Goal: Task Accomplishment & Management: Use online tool/utility

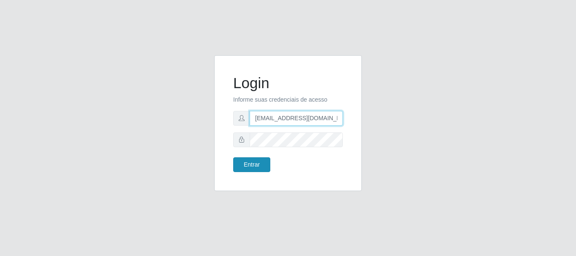
type input "[EMAIL_ADDRESS][DOMAIN_NAME]"
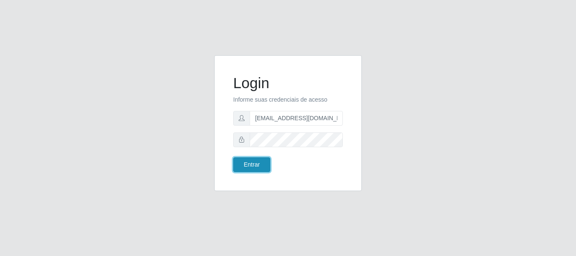
click at [255, 159] on button "Entrar" at bounding box center [251, 164] width 37 height 15
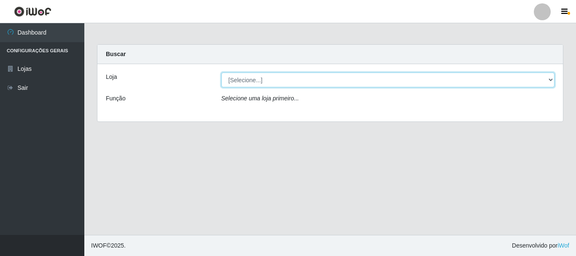
click at [222, 73] on select "[Selecione...] Super Show - [PERSON_NAME]" at bounding box center [389, 80] width 334 height 15
select select "120"
click option "Super Show - [PERSON_NAME]" at bounding box center [0, 0] width 0 height 0
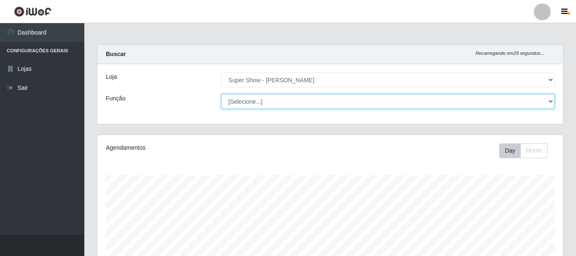
click at [222, 94] on select "[Selecione...] ASG Auxiliar de Estacionamento Balconista Embalador Embalador + …" at bounding box center [389, 101] width 334 height 15
click option "Operador de Caixa" at bounding box center [0, 0] width 0 height 0
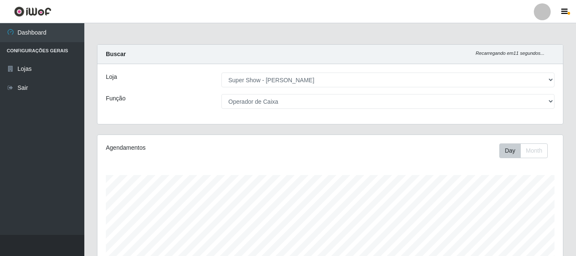
click at [264, 109] on div "Loja [Selecione...] Super Show - [PERSON_NAME] Função [Selecione...] ASG Auxili…" at bounding box center [330, 94] width 466 height 60
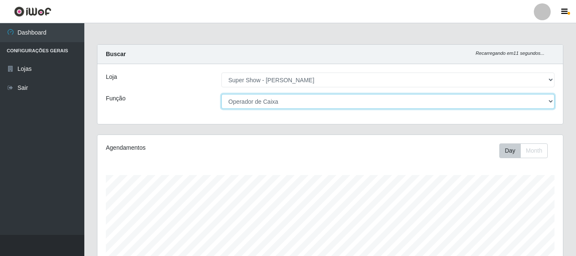
click at [222, 94] on select "[Selecione...] ASG Auxiliar de Estacionamento Balconista Embalador Embalador + …" at bounding box center [389, 101] width 334 height 15
select select "16"
click option "ASG" at bounding box center [0, 0] width 0 height 0
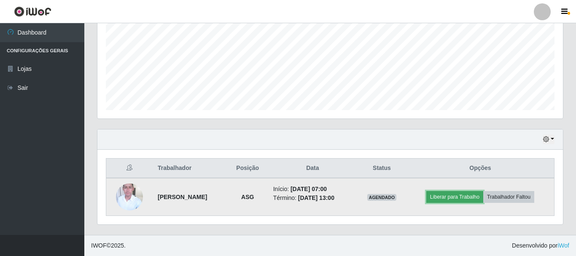
click at [461, 196] on button "Liberar para Trabalho" at bounding box center [455, 197] width 57 height 12
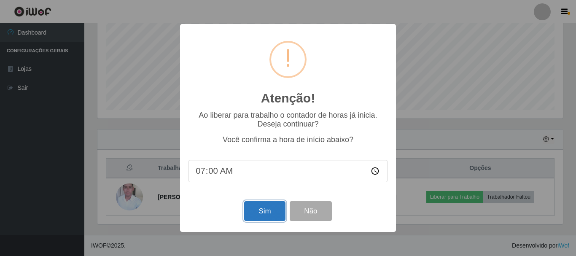
click at [273, 211] on button "Sim" at bounding box center [264, 211] width 41 height 20
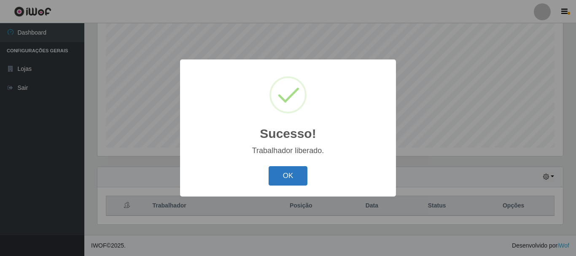
click at [297, 178] on button "OK" at bounding box center [288, 176] width 39 height 20
